Goal: Task Accomplishment & Management: Manage account settings

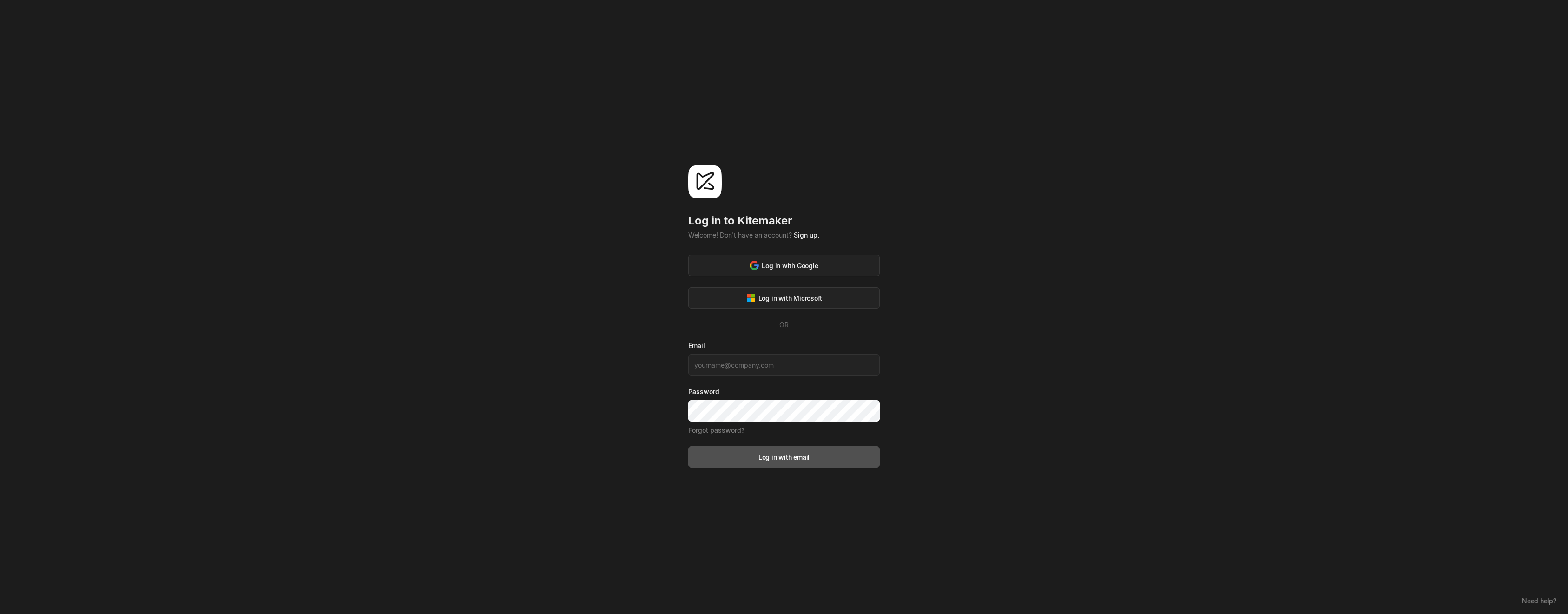
type input "[PERSON_NAME][EMAIL_ADDRESS][PERSON_NAME][DOMAIN_NAME]"
click at [796, 464] on button "Log in with email" at bounding box center [784, 457] width 191 height 21
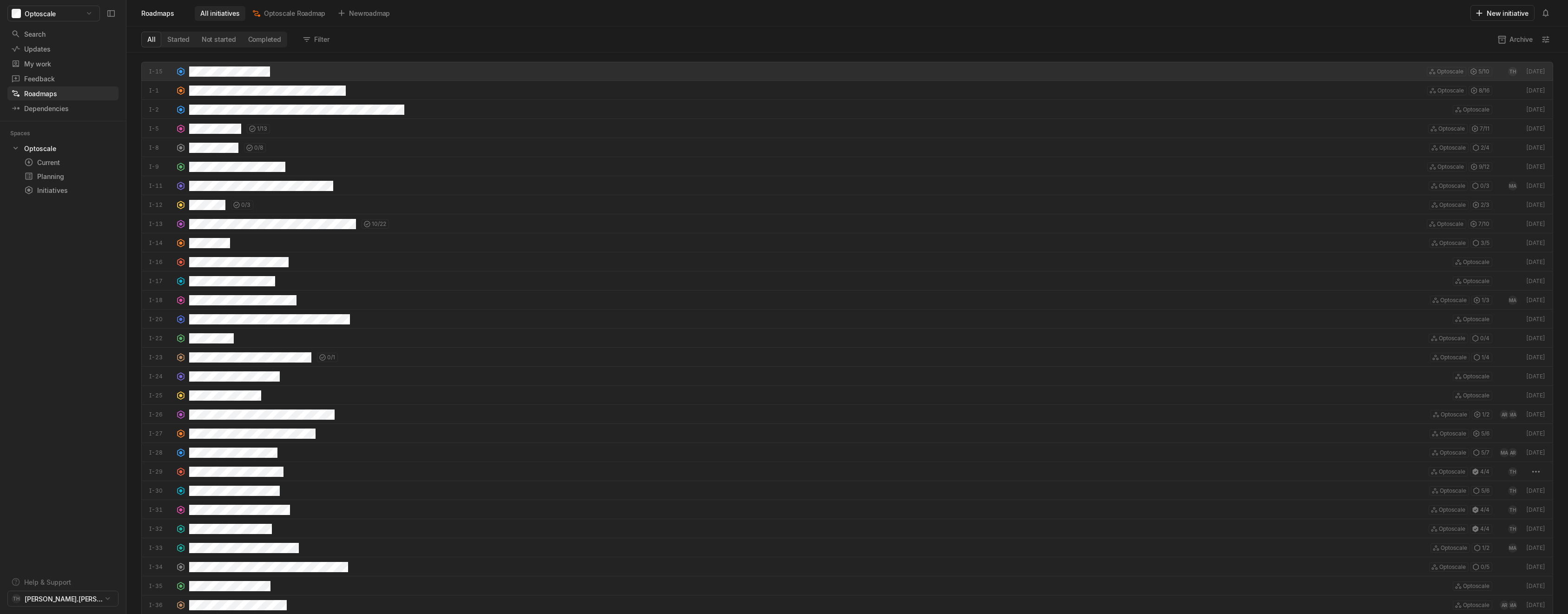
scroll to position [557, 1437]
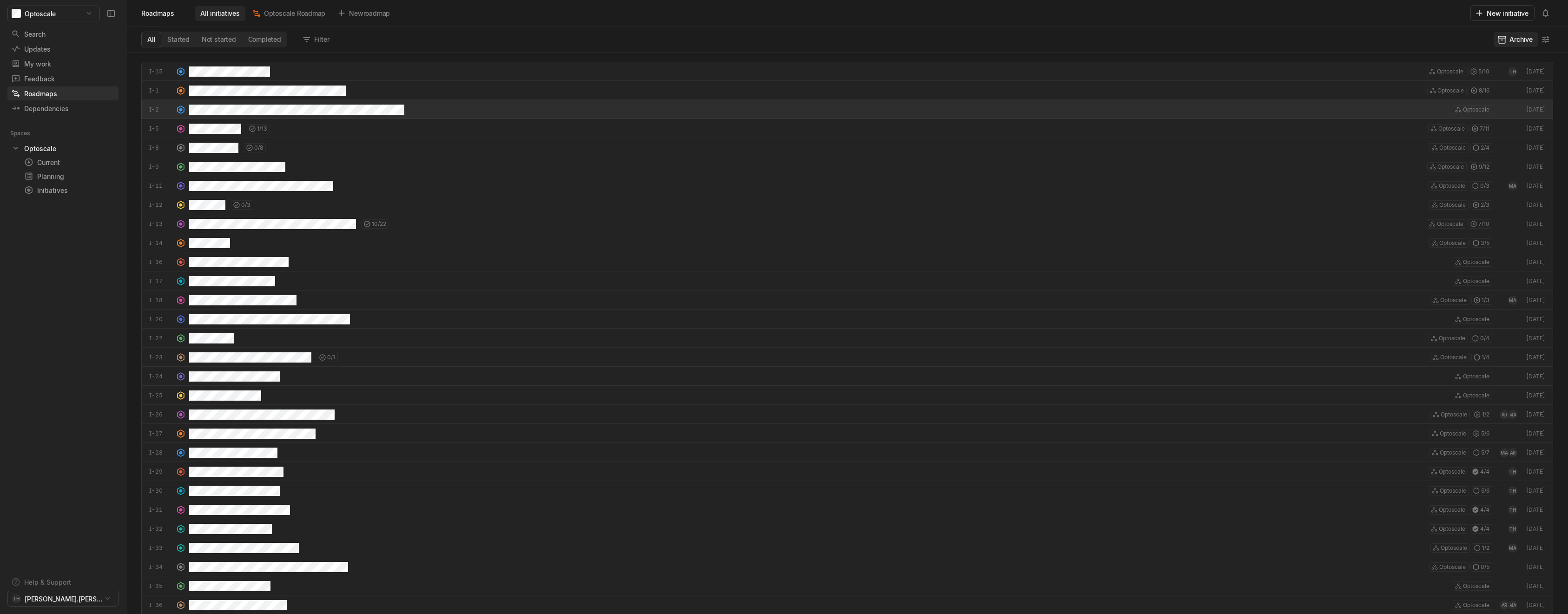
click at [1520, 39] on button "Archive" at bounding box center [1516, 39] width 45 height 15
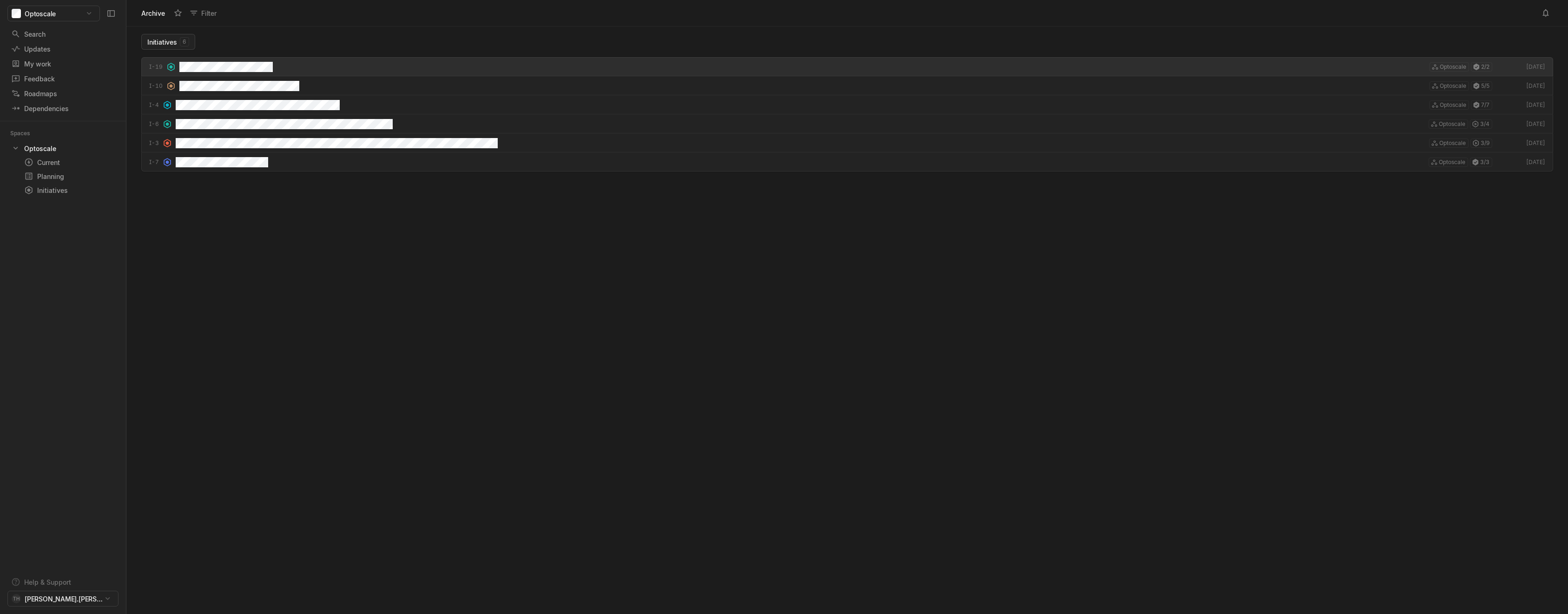
scroll to position [552, 1437]
click at [186, 43] on div "6" at bounding box center [184, 41] width 9 height 9
click at [170, 48] on button "Initiatives 6" at bounding box center [169, 42] width 54 height 16
click at [41, 153] on div "Optoscale" at bounding box center [40, 149] width 32 height 10
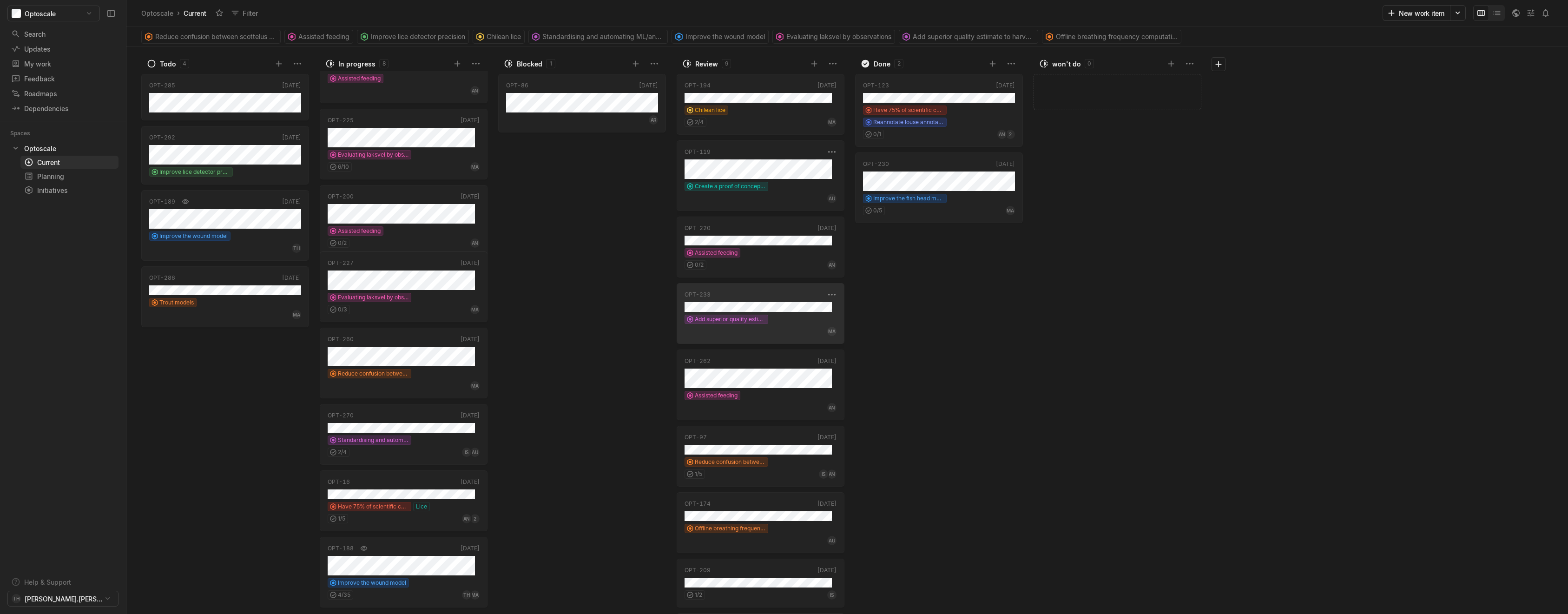
scroll to position [78, 0]
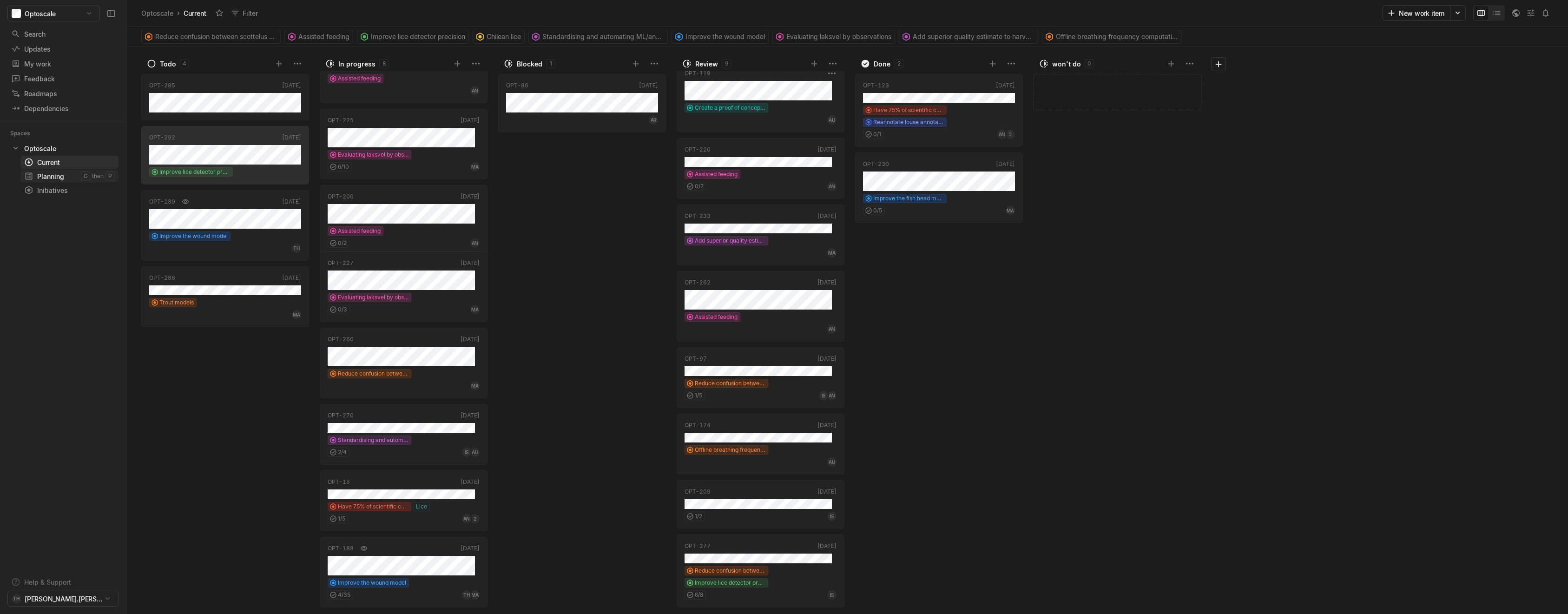
click at [54, 173] on div "Planning" at bounding box center [53, 176] width 57 height 10
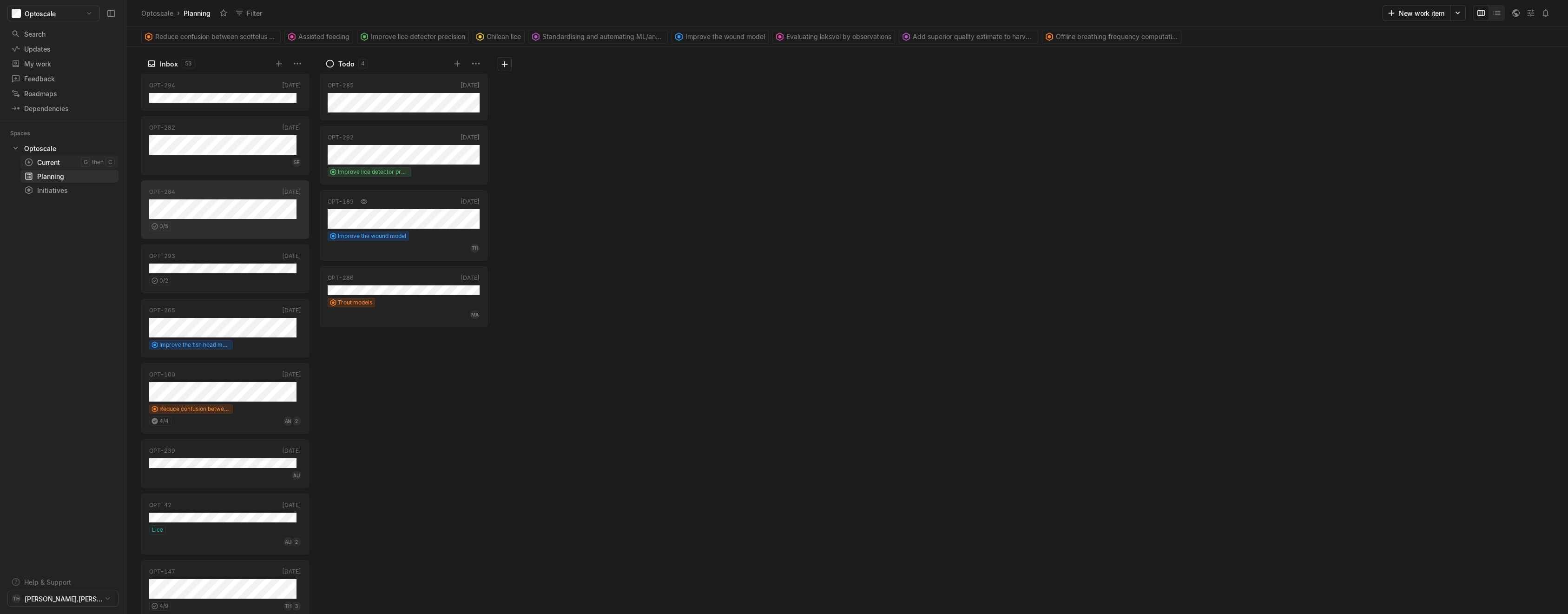
click at [61, 157] on div "Current" at bounding box center [53, 162] width 57 height 10
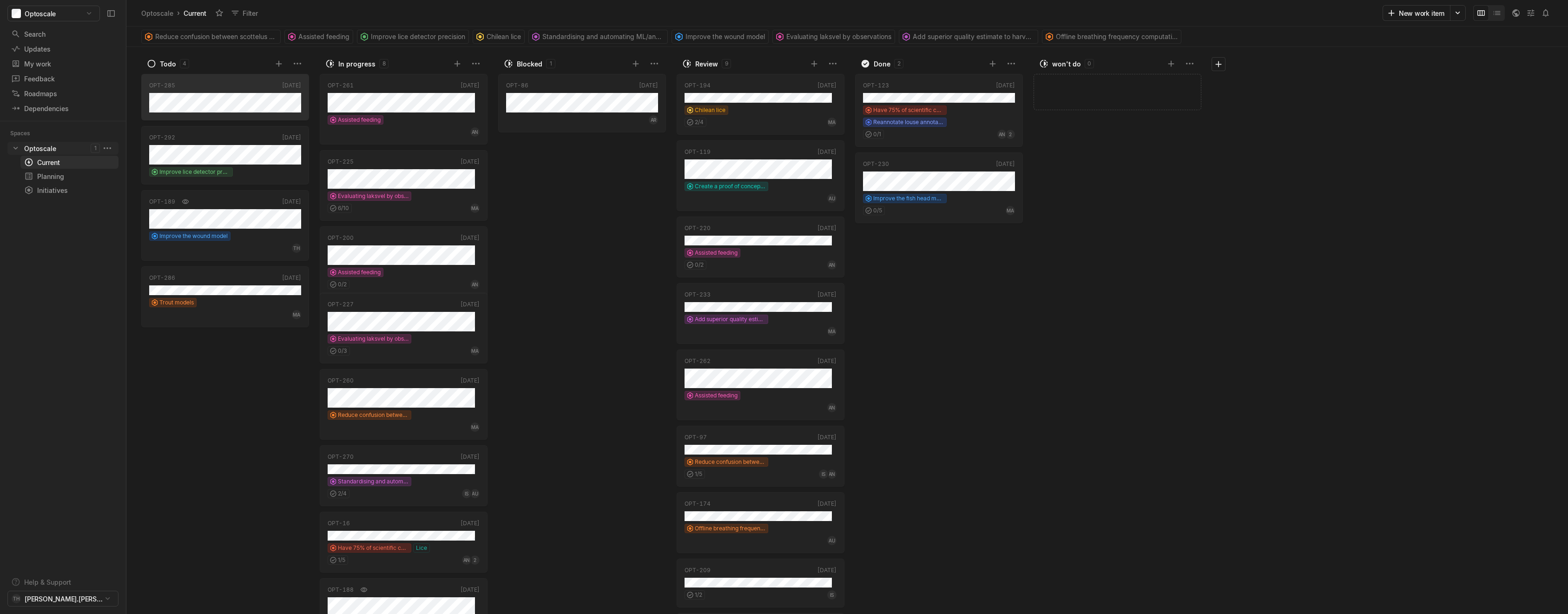
click at [40, 146] on div "Optoscale" at bounding box center [40, 149] width 32 height 10
click at [48, 176] on div "Planning" at bounding box center [53, 176] width 57 height 10
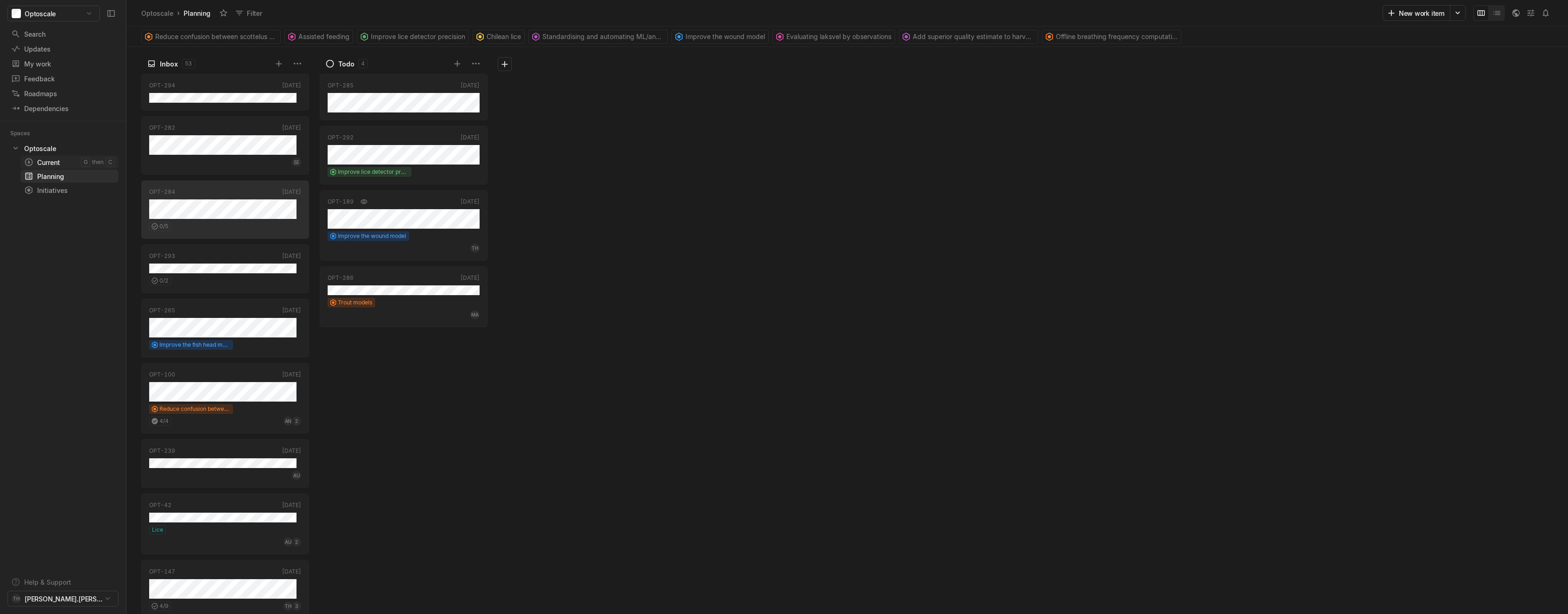
click at [46, 167] on link "Current g then c" at bounding box center [70, 162] width 98 height 13
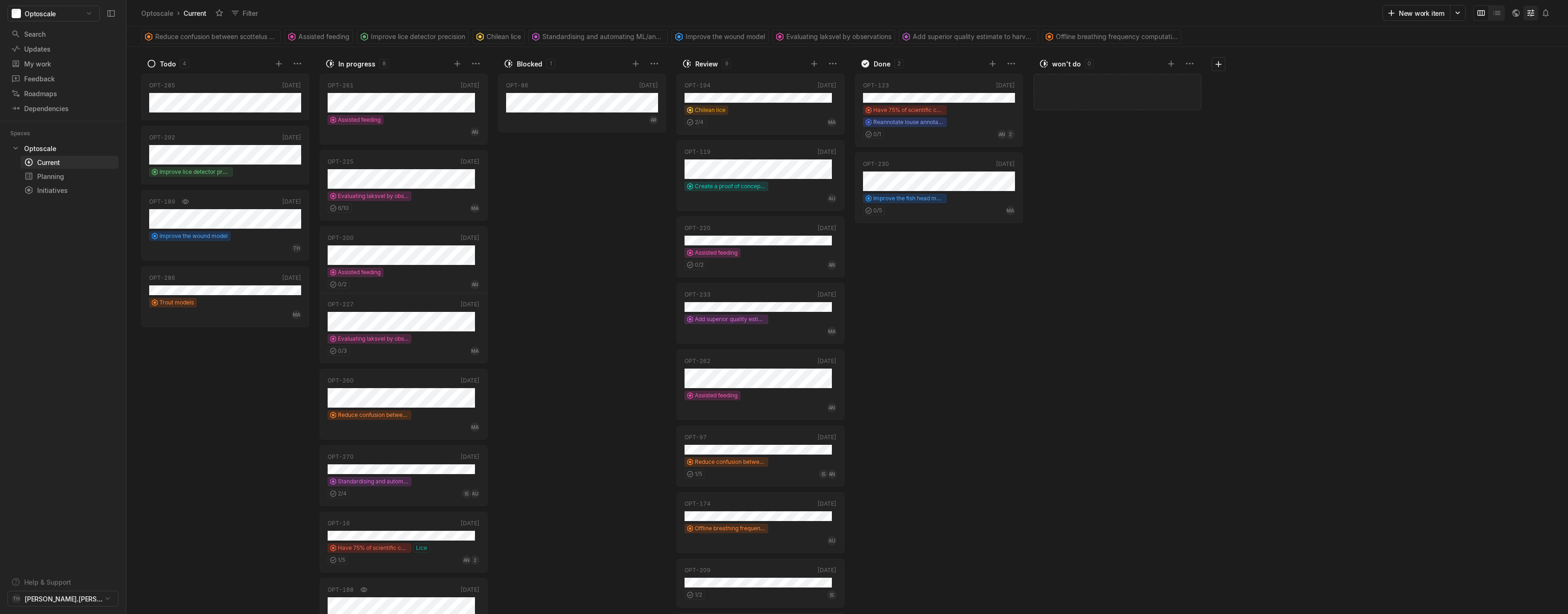
click at [1527, 16] on icon at bounding box center [1530, 13] width 9 height 9
click at [1441, 35] on span "View options" at bounding box center [1439, 33] width 42 height 10
click at [112, 437] on div "Spaces Optoscale 1 Current g then c Planning g then p Initiatives g then i" at bounding box center [63, 346] width 126 height 450
click at [108, 600] on html "Optoscale Search / Updates g then u My work = Feedback g then f Roadmaps g then…" at bounding box center [784, 307] width 1568 height 614
click at [55, 295] on html "Optoscale Search / Updates g then u My work = Feedback g then f Roadmaps g then…" at bounding box center [784, 307] width 1568 height 614
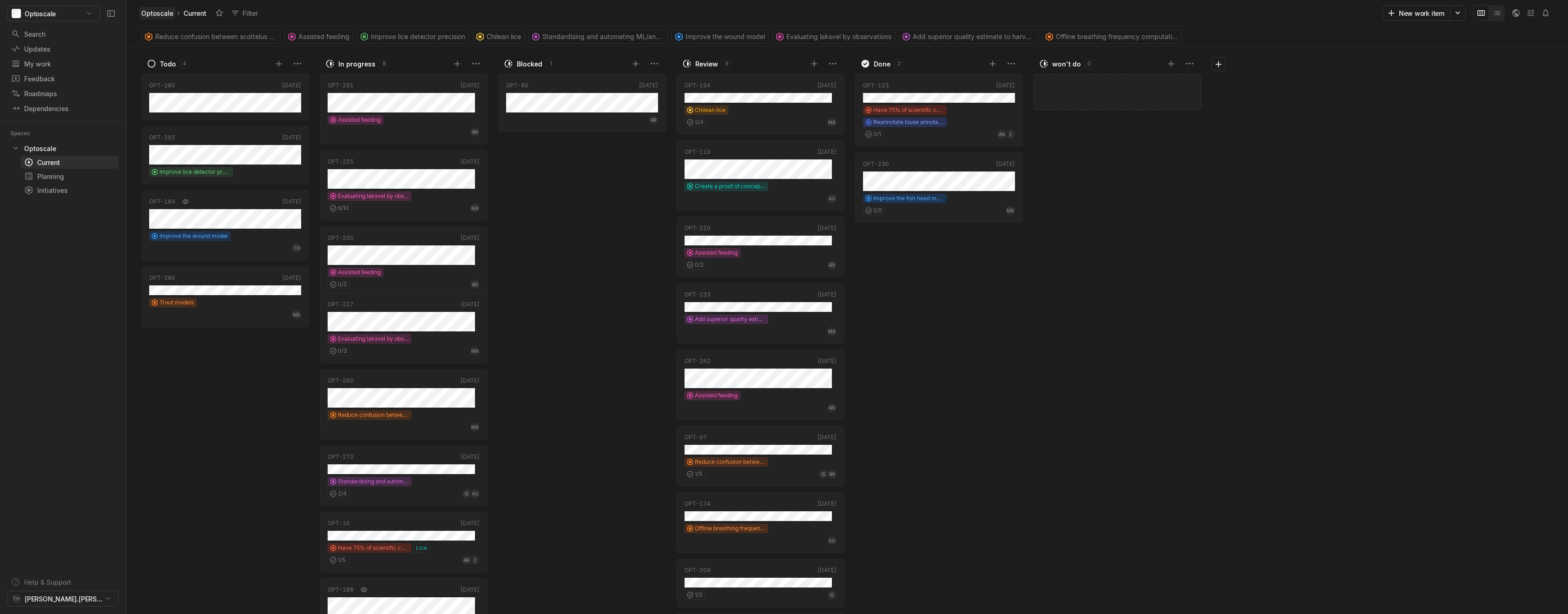
click at [168, 14] on div "Optoscale" at bounding box center [157, 14] width 32 height 10
click at [1460, 14] on html "Optoscale Search / Updates g then u My work = Feedback g then f Roadmaps g then…" at bounding box center [784, 307] width 1568 height 614
click at [1466, 192] on html "Optoscale Search / Updates g then u My work = Feedback g then f Roadmaps g then…" at bounding box center [784, 307] width 1568 height 614
click at [107, 149] on html "Optoscale Search / Updates g then u My work = Feedback g then f Roadmaps g then…" at bounding box center [784, 307] width 1568 height 614
click at [144, 171] on span "Space settings" at bounding box center [183, 169] width 98 height 15
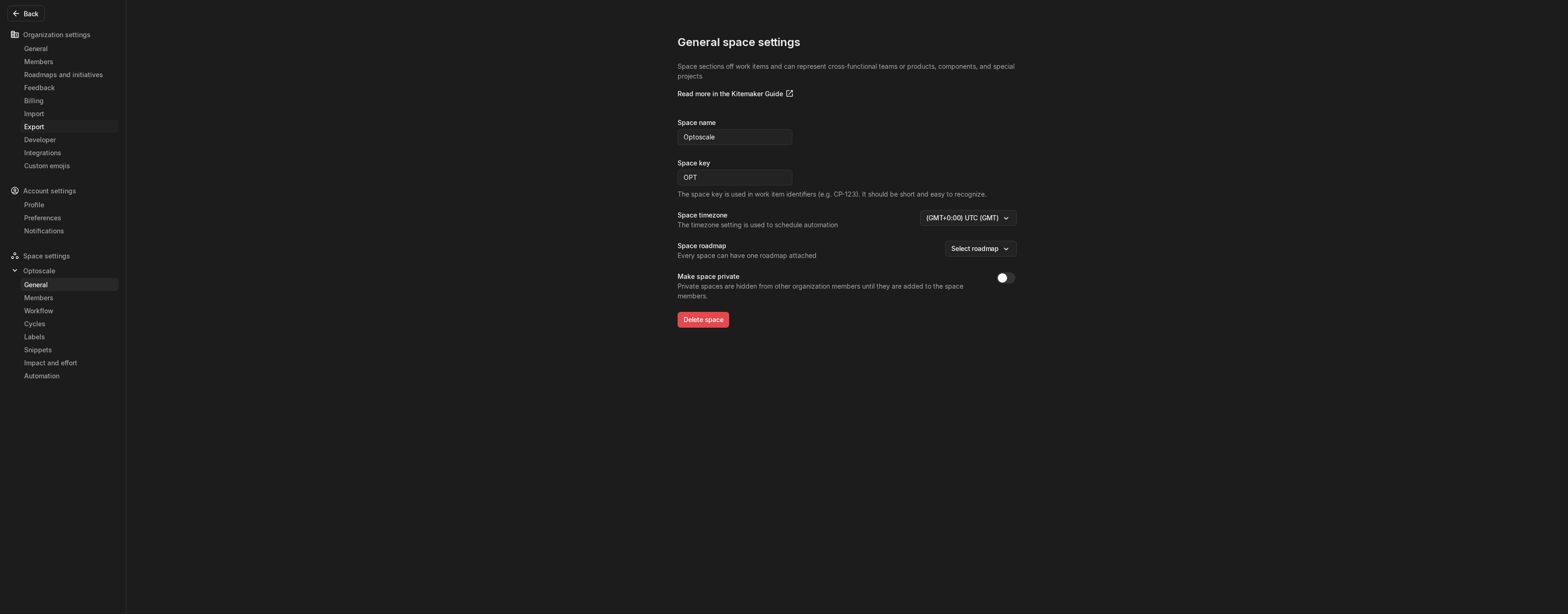
click at [44, 129] on div "Export" at bounding box center [69, 127] width 90 height 10
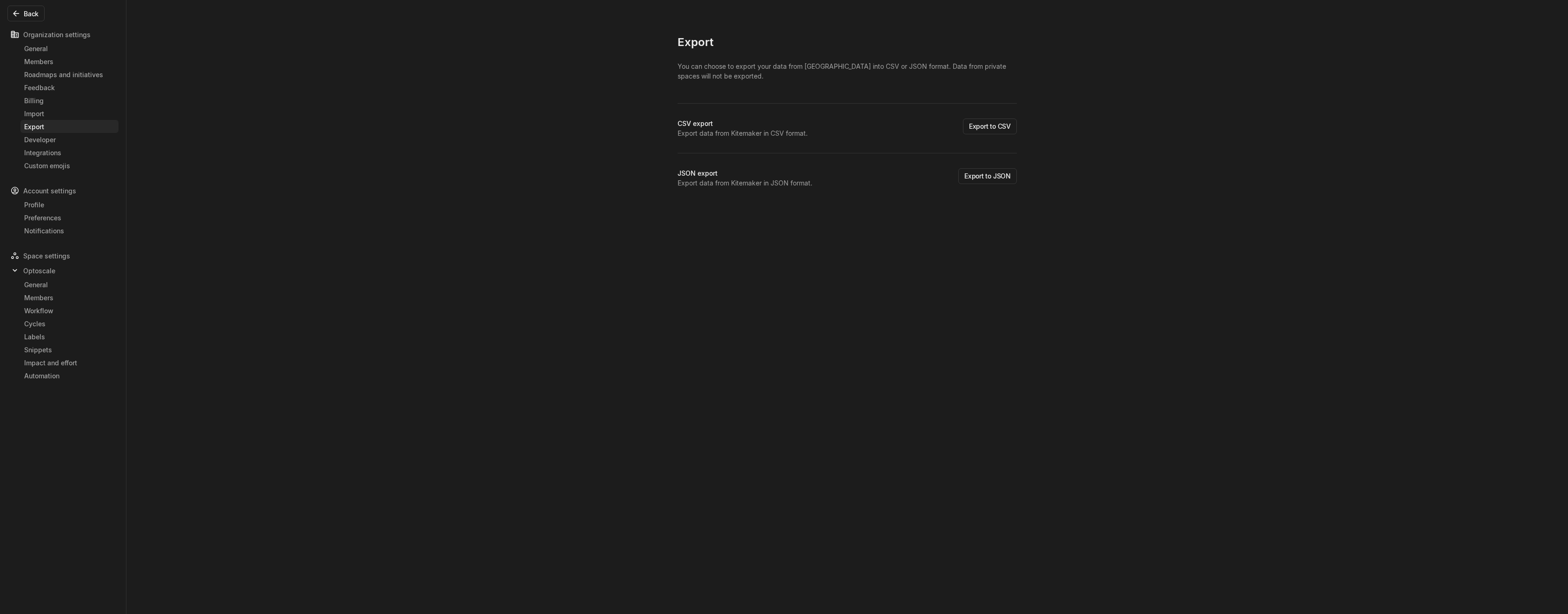
click at [965, 68] on div "You can choose to export your data from [GEOGRAPHIC_DATA] into CSV or JSON form…" at bounding box center [847, 75] width 339 height 27
click at [976, 70] on div "You can choose to export your data from [GEOGRAPHIC_DATA] into CSV or JSON form…" at bounding box center [847, 75] width 339 height 27
drag, startPoint x: 919, startPoint y: 68, endPoint x: 966, endPoint y: 72, distance: 47.2
click at [966, 72] on div "You can choose to export your data from [GEOGRAPHIC_DATA] into CSV or JSON form…" at bounding box center [847, 75] width 339 height 27
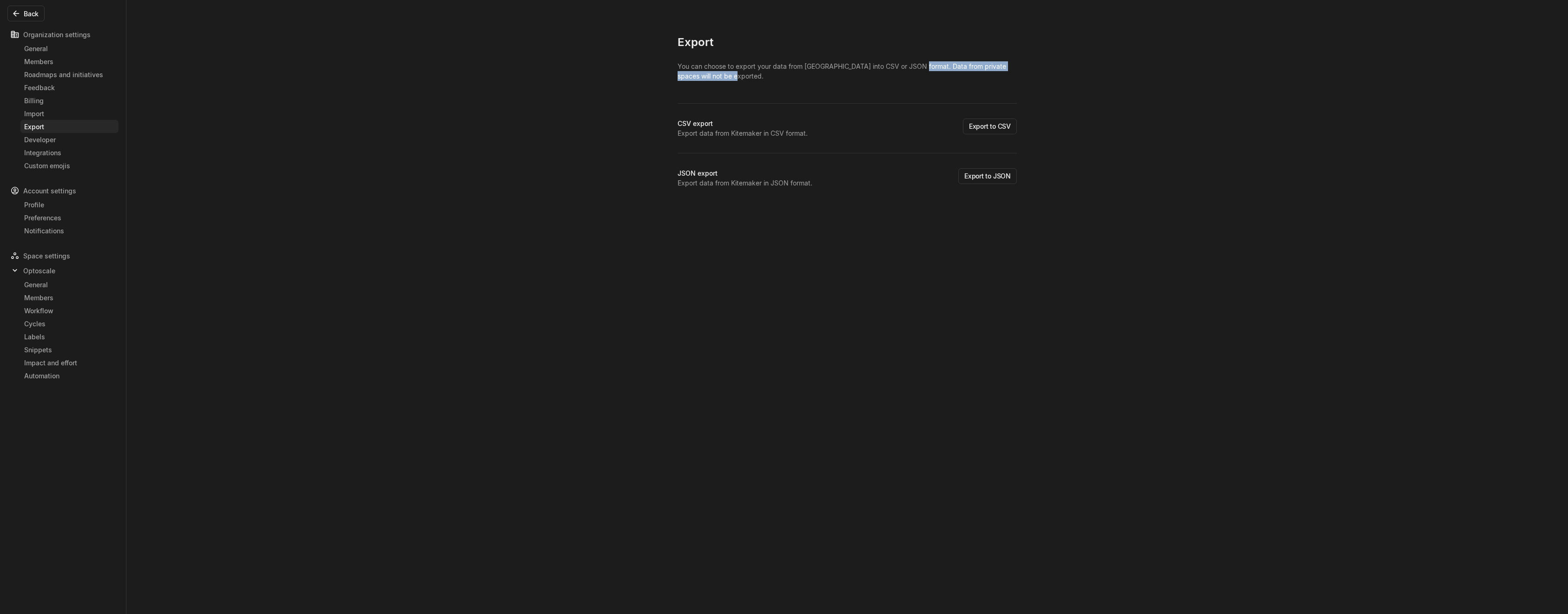
click at [959, 73] on div "You can choose to export your data from [GEOGRAPHIC_DATA] into CSV or JSON form…" at bounding box center [847, 75] width 339 height 27
click at [991, 131] on button "Export to CSV" at bounding box center [990, 127] width 54 height 16
click at [25, 14] on button "Back" at bounding box center [26, 14] width 37 height 16
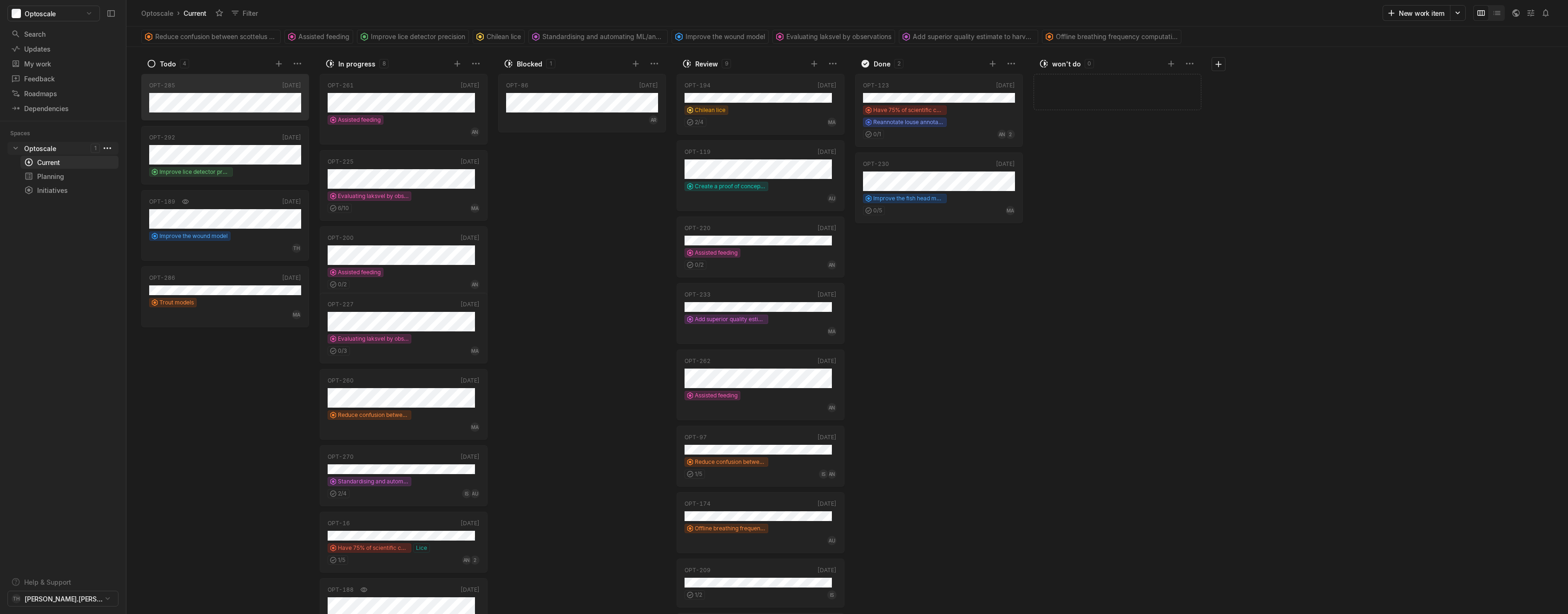
click at [105, 147] on html "Optoscale Search / Updates g then u My work = Feedback g then f Roadmaps g then…" at bounding box center [784, 307] width 1568 height 614
click at [147, 184] on span "View archive" at bounding box center [164, 184] width 61 height 15
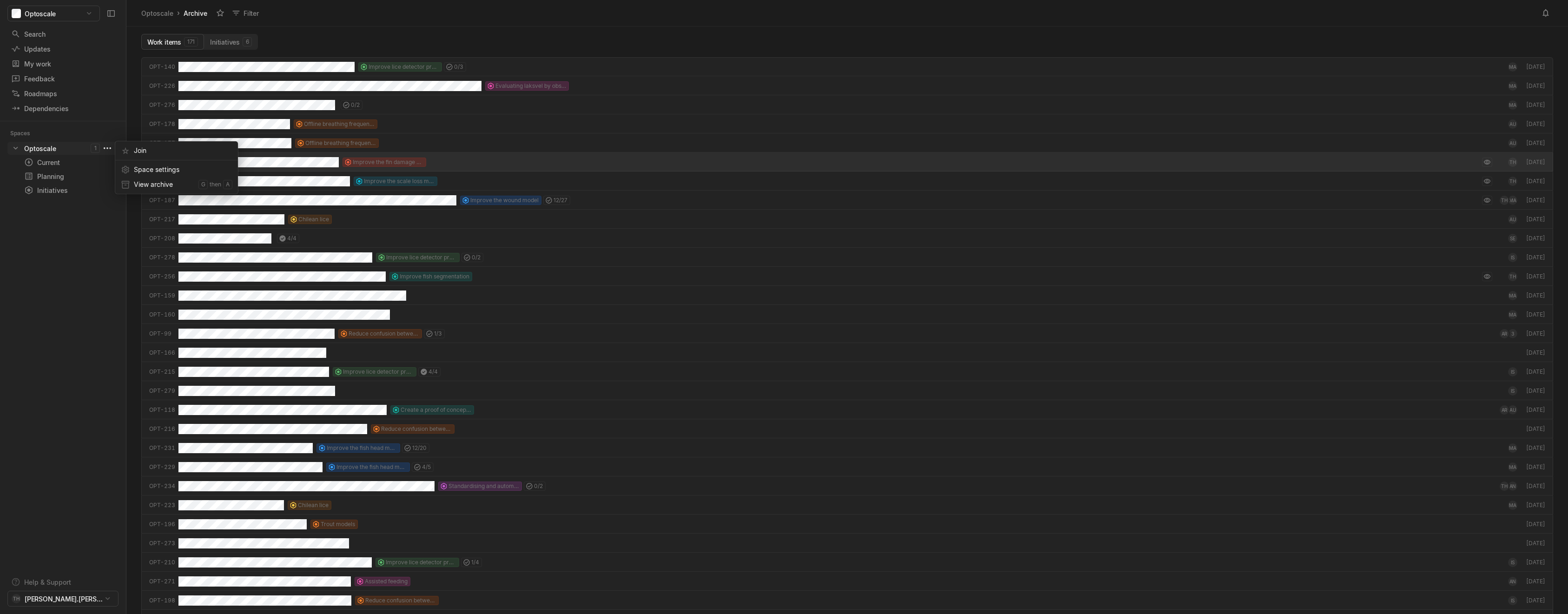
click at [110, 146] on html "Optoscale Search / Updates g then u My work = Feedback g then f Roadmaps g then…" at bounding box center [784, 307] width 1568 height 614
click at [145, 169] on span "Space settings" at bounding box center [183, 169] width 98 height 15
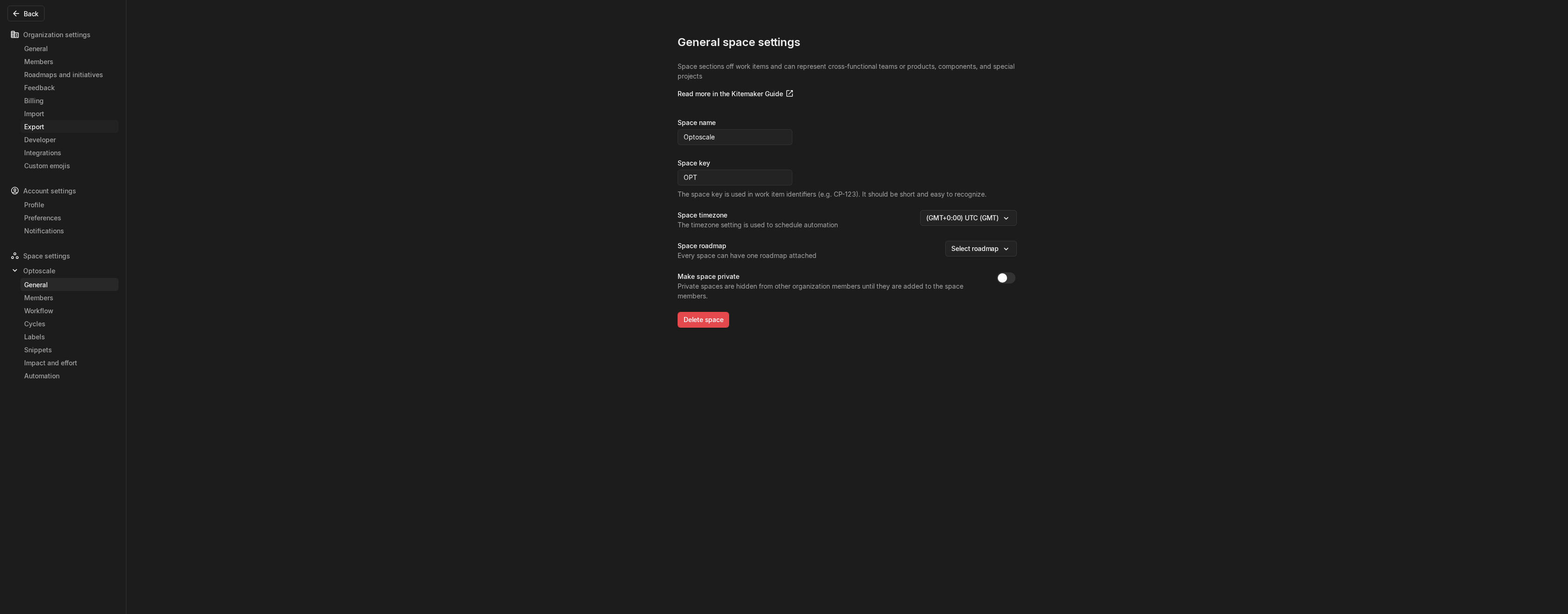
click at [65, 125] on div "Export" at bounding box center [69, 127] width 90 height 10
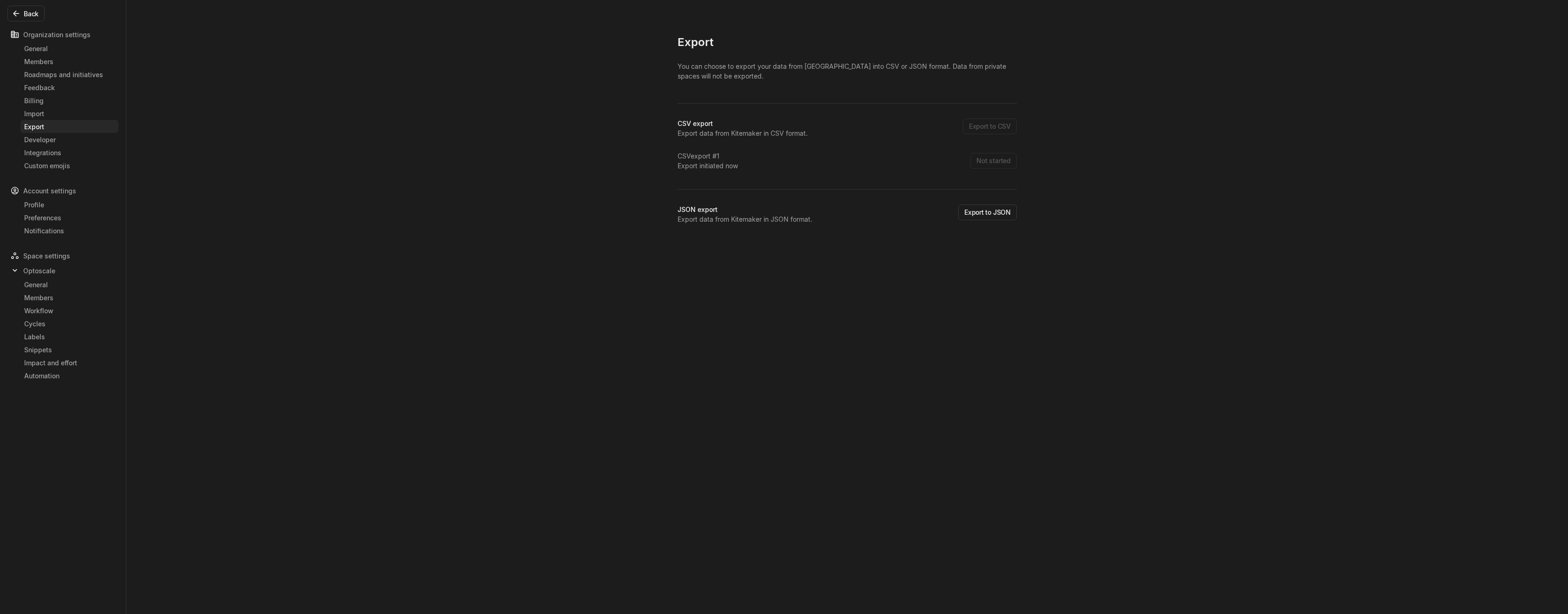
click at [698, 168] on div "Export initiated now" at bounding box center [707, 166] width 60 height 10
click at [626, 175] on div "Export You can choose to export your data from Kitemaker into CSV or JSON forma…" at bounding box center [784, 307] width 1568 height 614
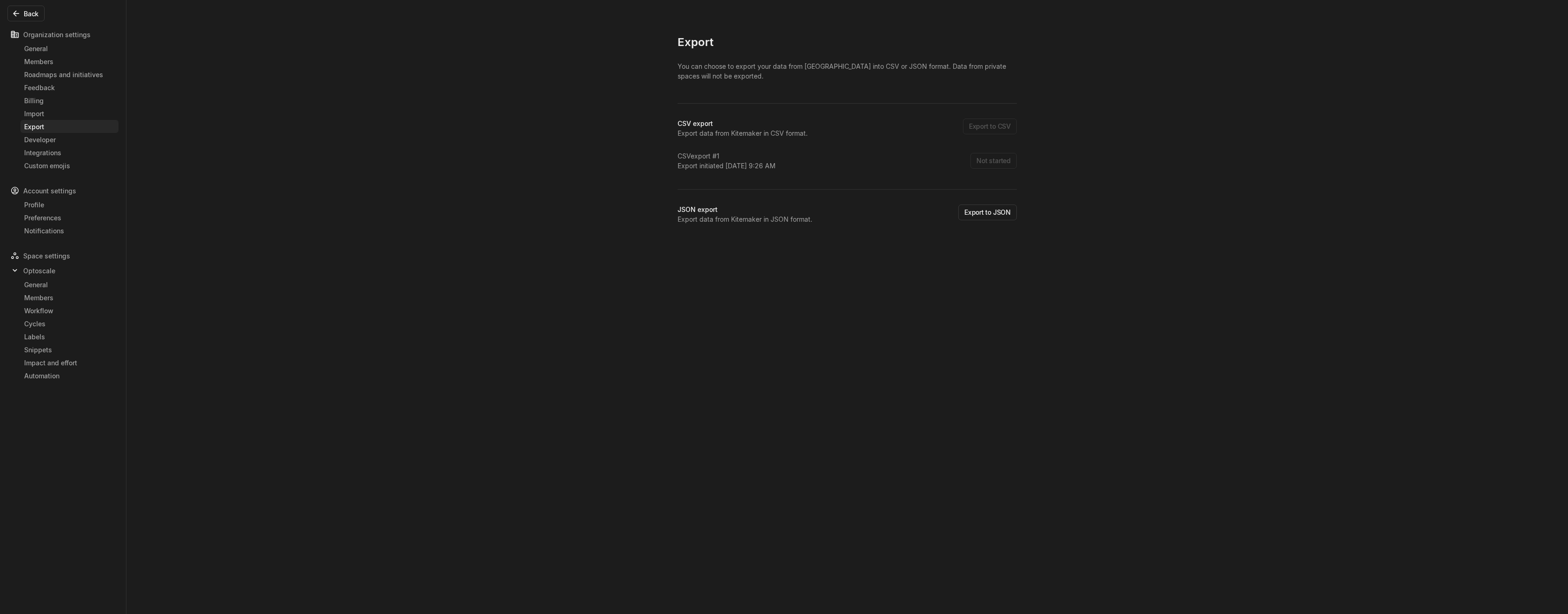
drag, startPoint x: 714, startPoint y: 203, endPoint x: 1413, endPoint y: 149, distance: 701.1
click at [1413, 149] on div "Export You can choose to export your data from Kitemaker into CSV or JSON forma…" at bounding box center [784, 307] width 1568 height 614
click at [304, 156] on div "Export You can choose to export your data from Kitemaker into CSV or JSON forma…" at bounding box center [784, 307] width 1568 height 614
click at [998, 160] on button "Download" at bounding box center [995, 161] width 42 height 16
click at [26, 13] on button "Back" at bounding box center [26, 14] width 37 height 16
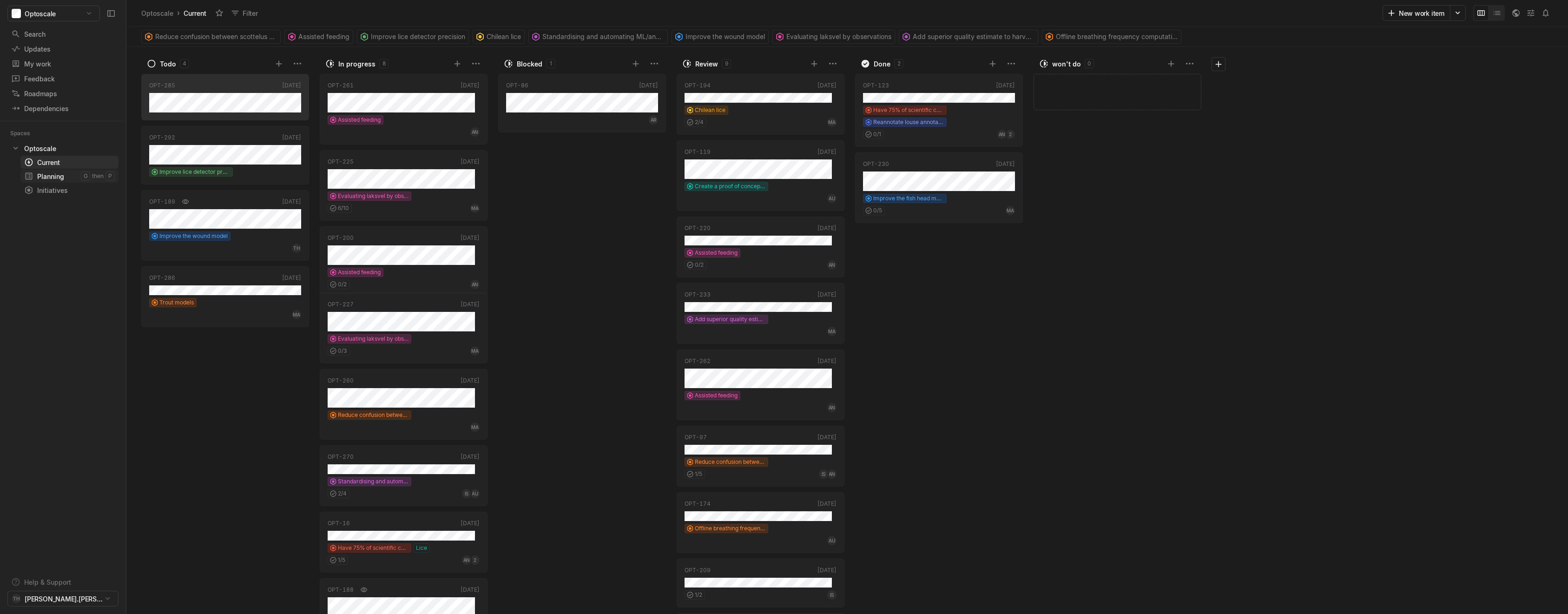
click at [48, 180] on div "Planning" at bounding box center [53, 176] width 57 height 10
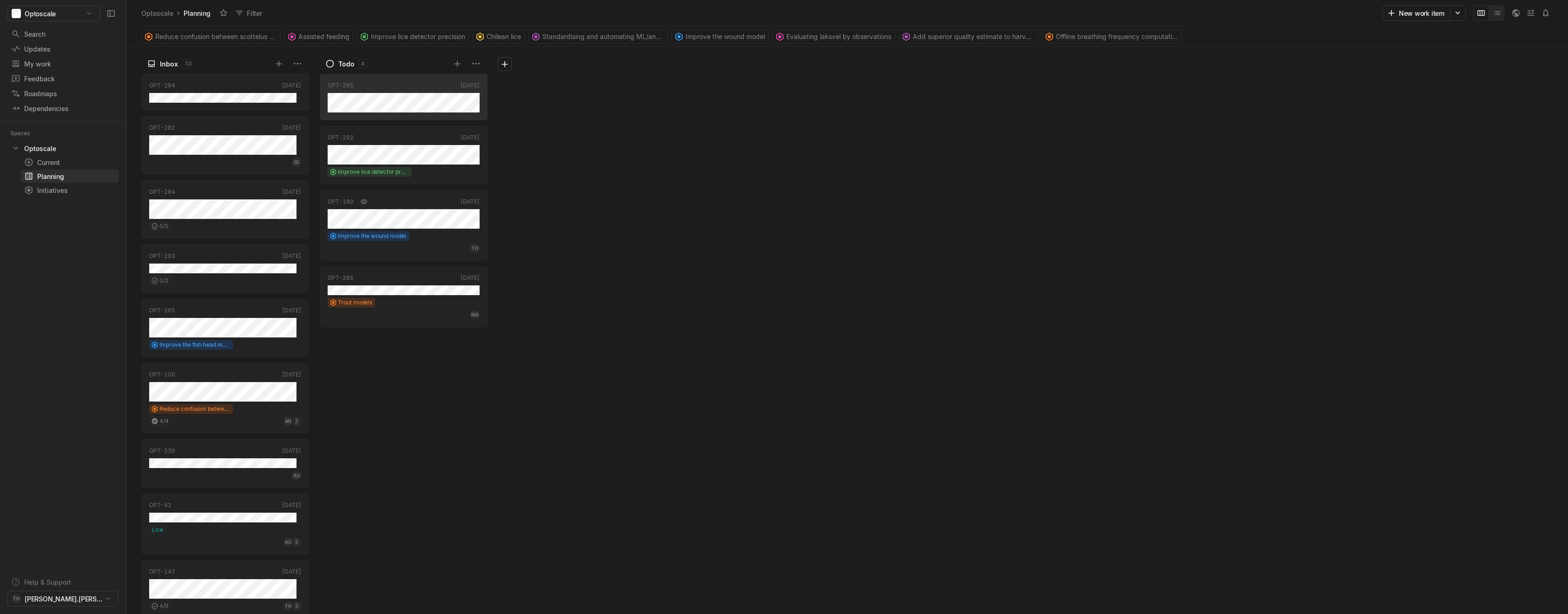
click at [626, 189] on div "Inbox 53 OPT-294 [DATE] OPT-282 [DATE] SE OPT-284 [DATE] 0 / 5 OPT-293 [DATE] 0…" at bounding box center [847, 330] width 1441 height 567
